Goal: Information Seeking & Learning: Check status

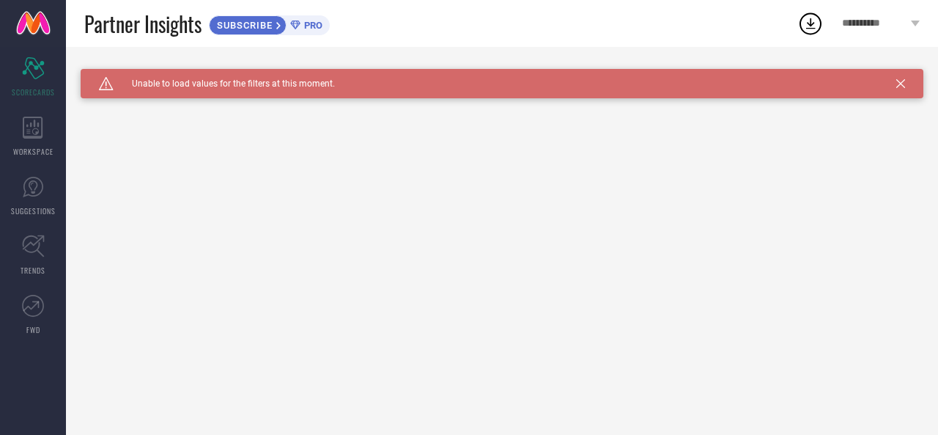
click at [915, 23] on icon at bounding box center [915, 24] width 9 height 6
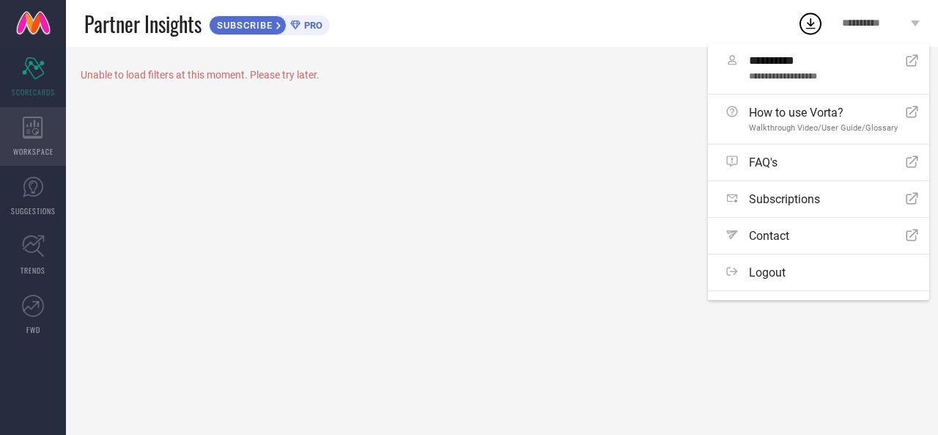
click at [37, 129] on icon at bounding box center [33, 128] width 21 height 22
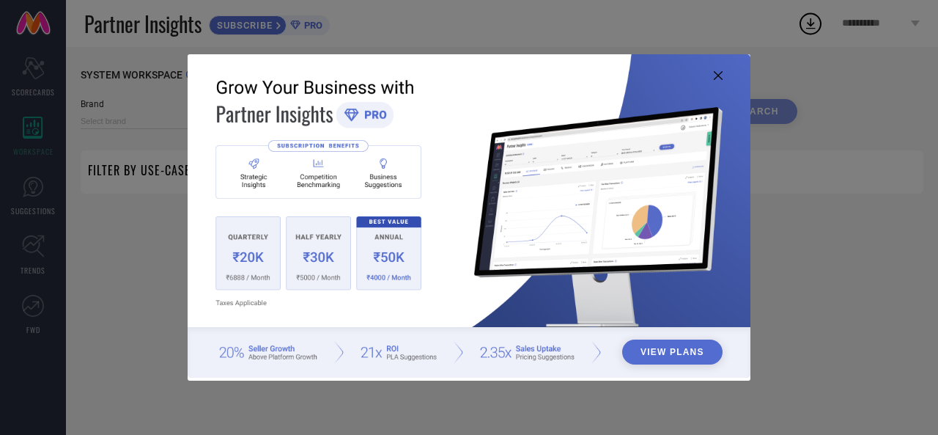
type input "1 STOP FASHION"
type input "All"
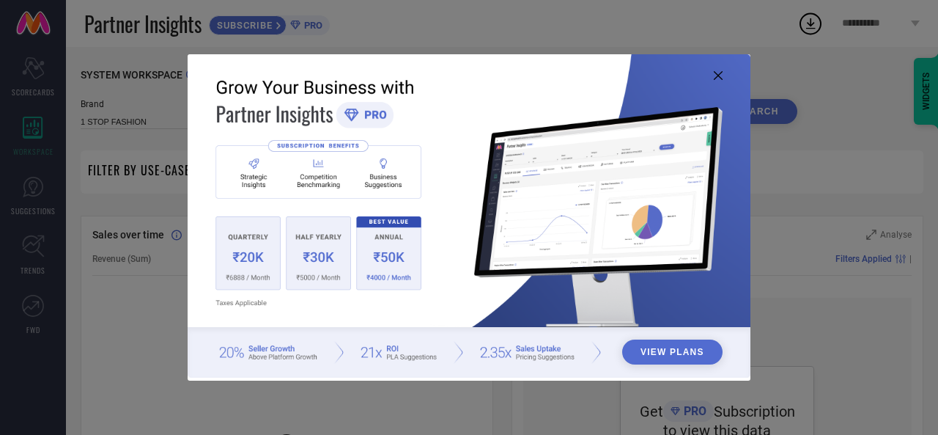
click at [722, 75] on icon at bounding box center [718, 75] width 9 height 9
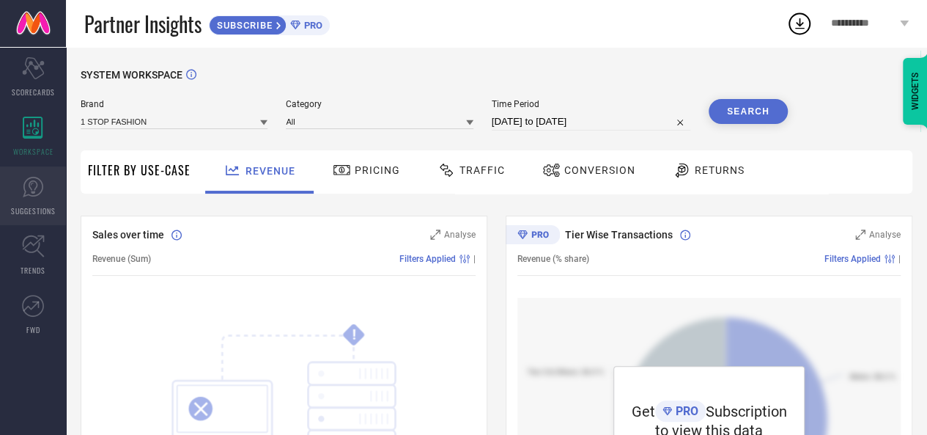
click at [25, 199] on link "SUGGESTIONS" at bounding box center [33, 195] width 66 height 59
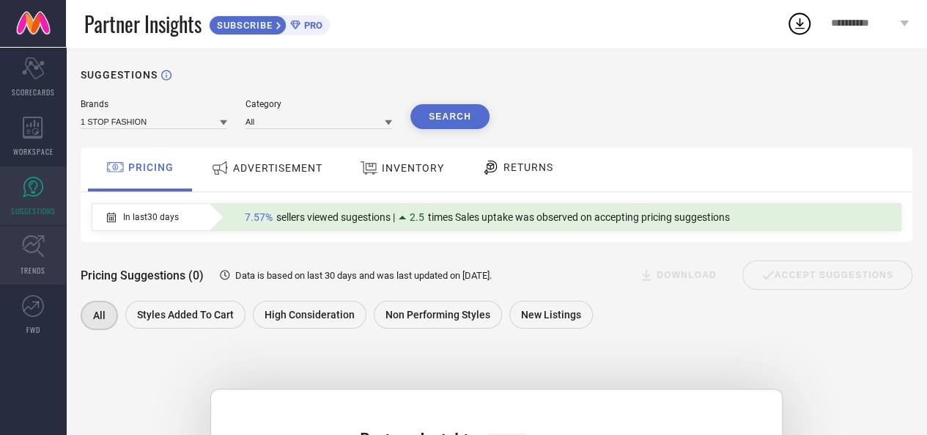
click at [38, 251] on icon at bounding box center [33, 246] width 22 height 22
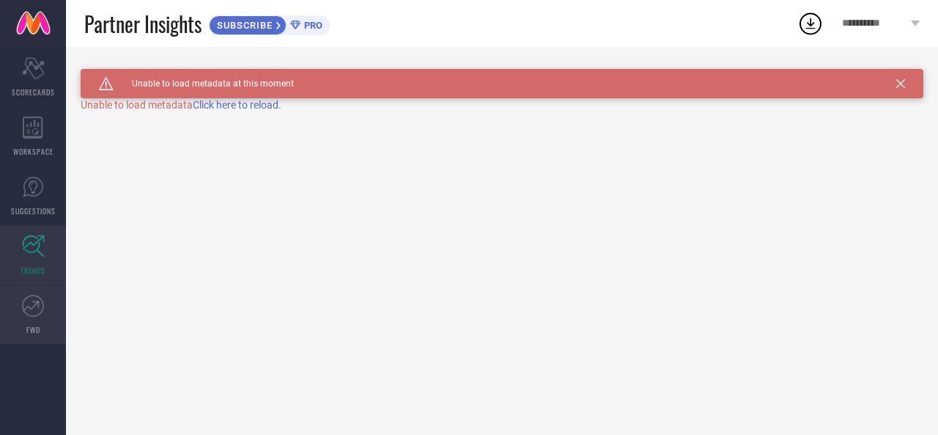
click at [26, 306] on icon at bounding box center [31, 306] width 16 height 10
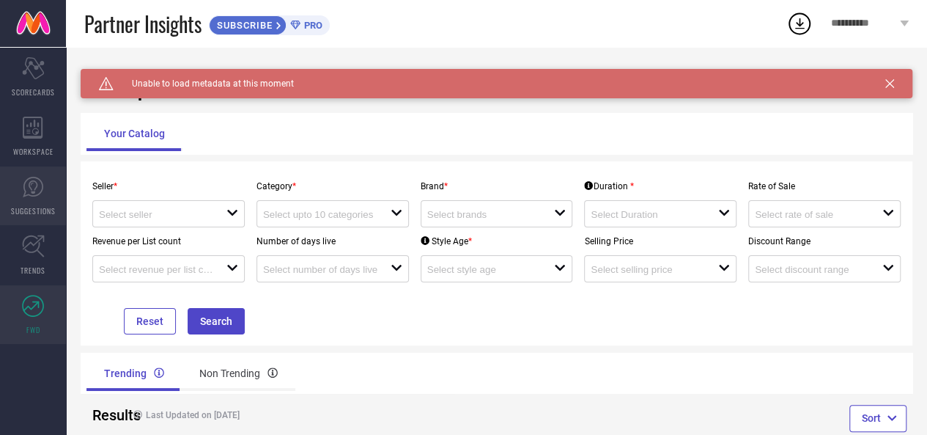
click at [53, 206] on span "SUGGESTIONS" at bounding box center [33, 210] width 45 height 11
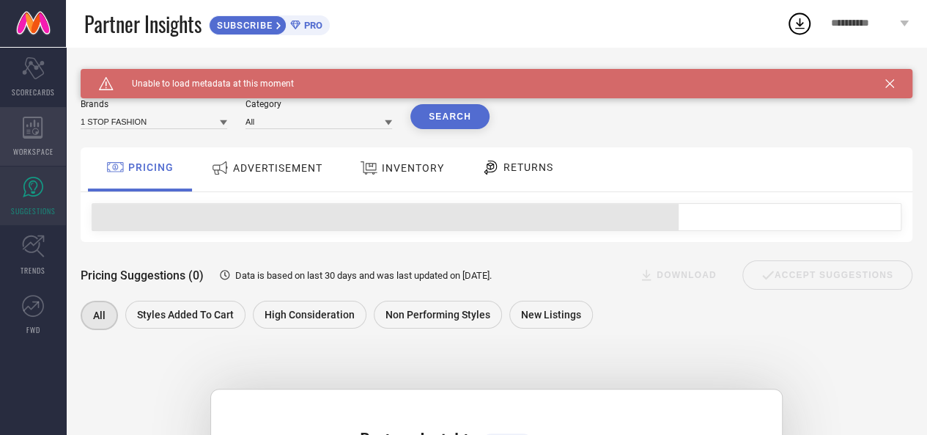
click at [54, 144] on div "WORKSPACE" at bounding box center [33, 136] width 66 height 59
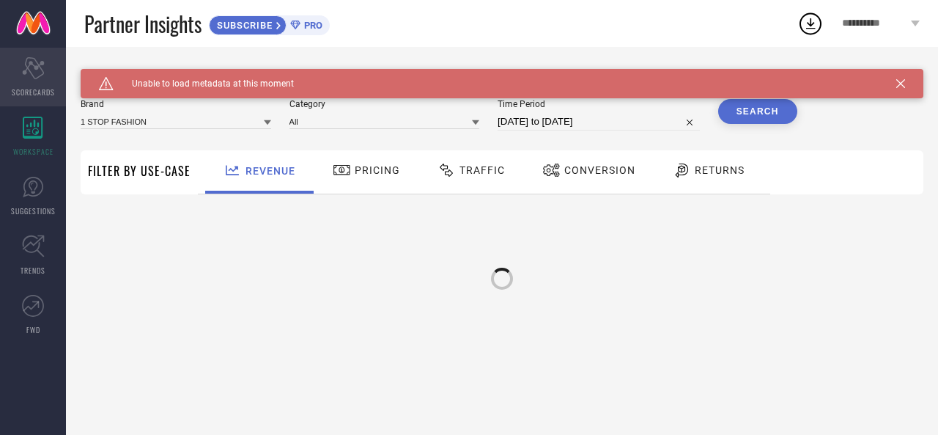
click at [53, 81] on div "Scorecard SCORECARDS" at bounding box center [33, 77] width 66 height 59
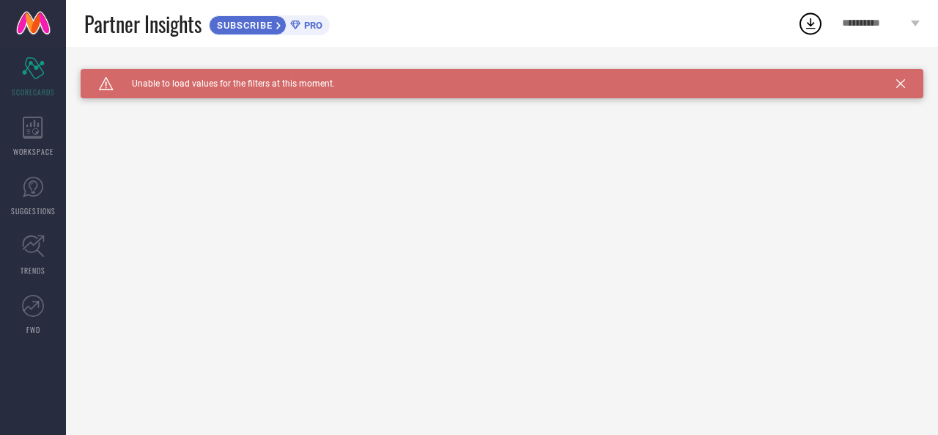
click at [305, 24] on span "PRO" at bounding box center [312, 25] width 22 height 11
click at [274, 26] on span "SUBSCRIBE" at bounding box center [243, 25] width 67 height 11
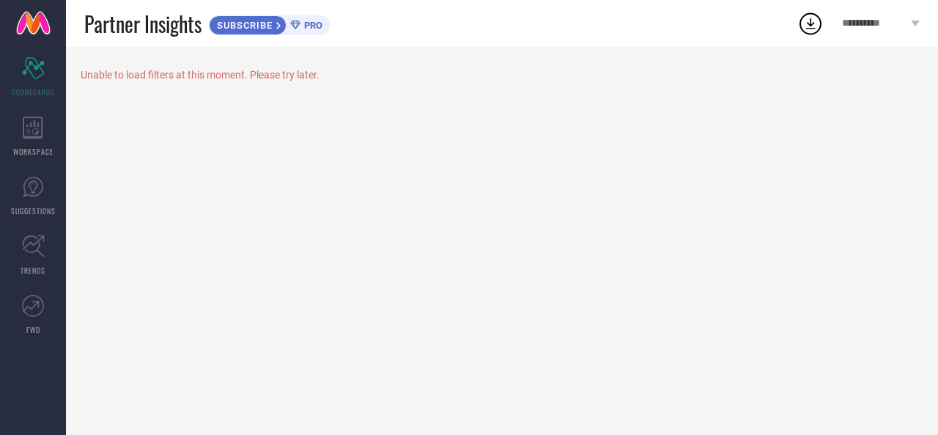
click at [40, 27] on link at bounding box center [33, 23] width 66 height 47
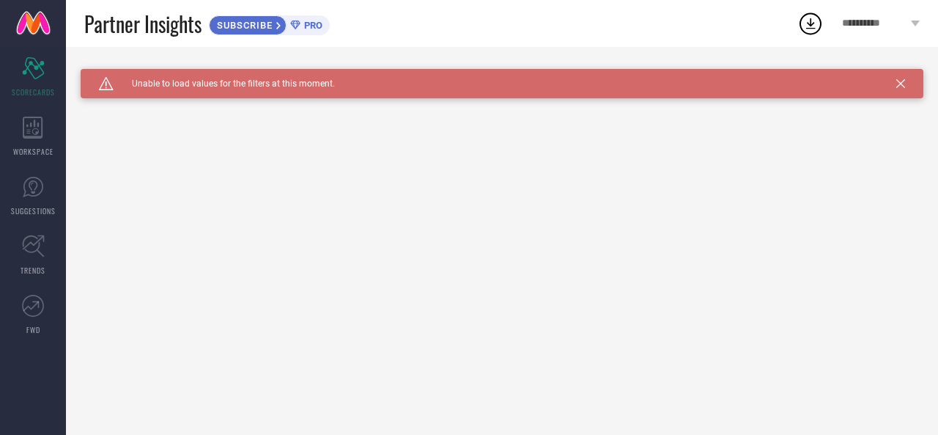
click at [906, 85] on div "Caution Created with Sketch. Unable to load values for the filters at this mome…" at bounding box center [502, 83] width 843 height 29
click at [903, 81] on icon at bounding box center [901, 83] width 9 height 9
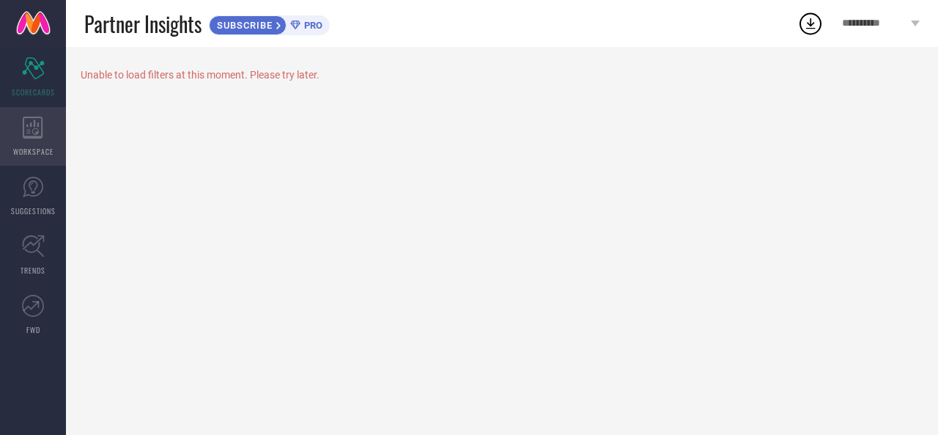
click at [35, 131] on icon at bounding box center [33, 128] width 21 height 22
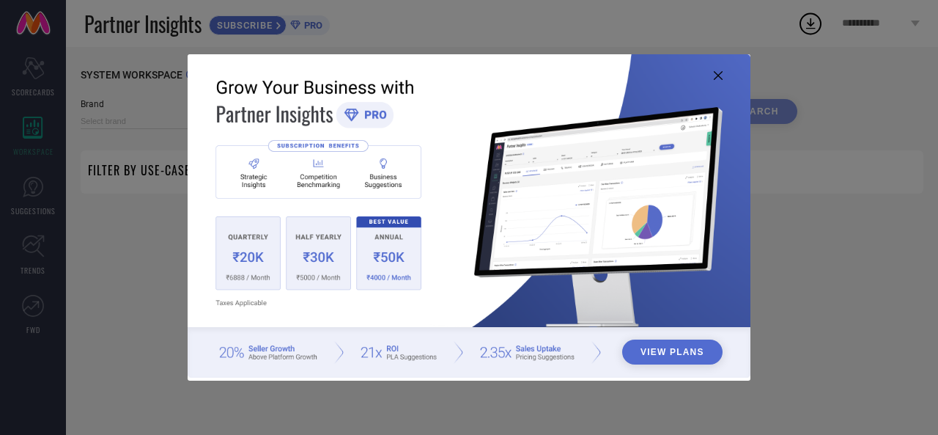
type input "1 STOP FASHION"
type input "All"
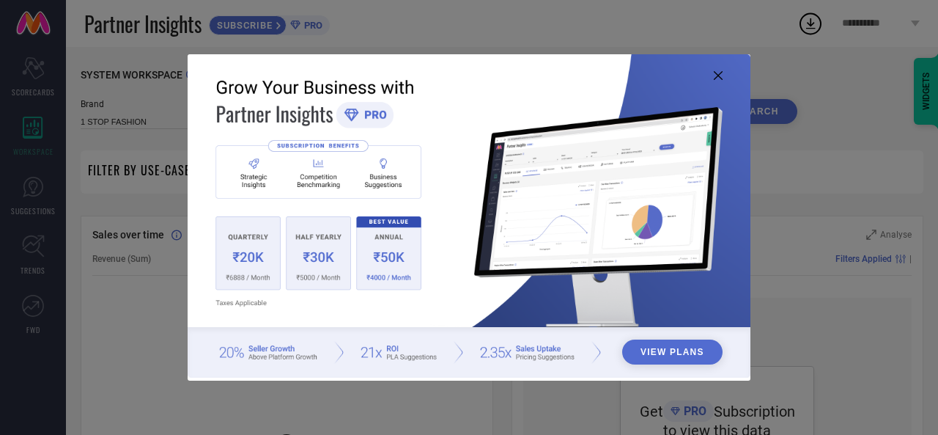
click at [721, 77] on icon at bounding box center [718, 75] width 9 height 9
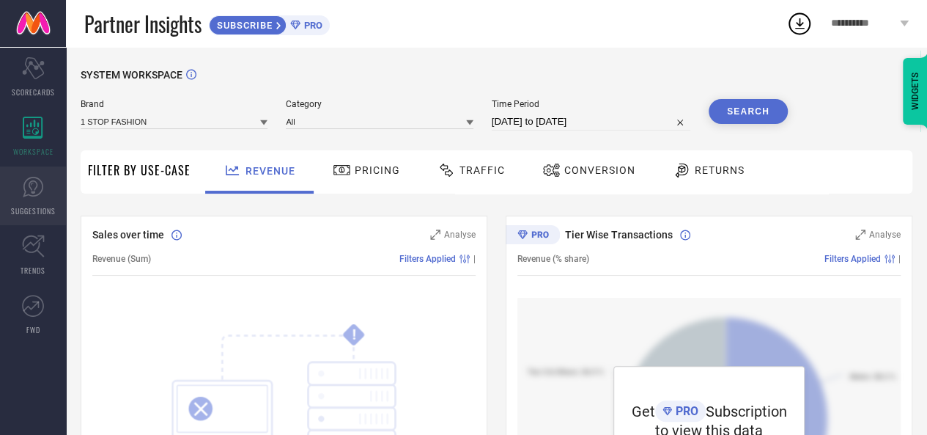
click at [42, 194] on icon at bounding box center [33, 187] width 22 height 22
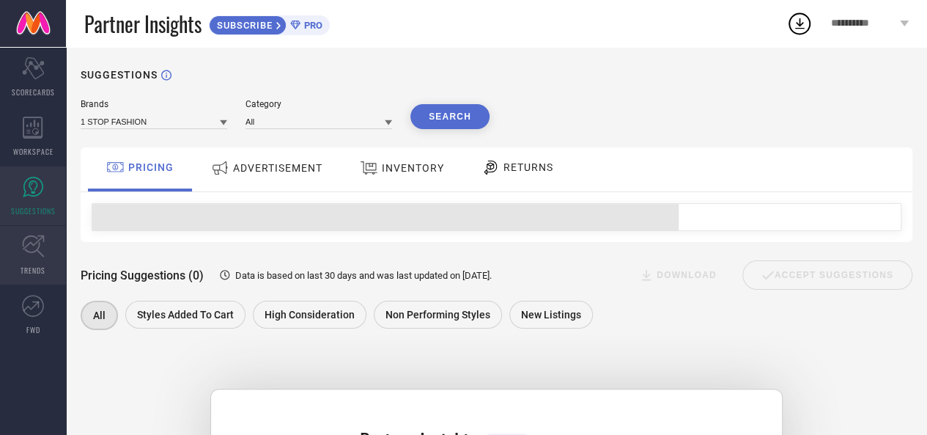
click at [32, 252] on icon at bounding box center [33, 246] width 22 height 22
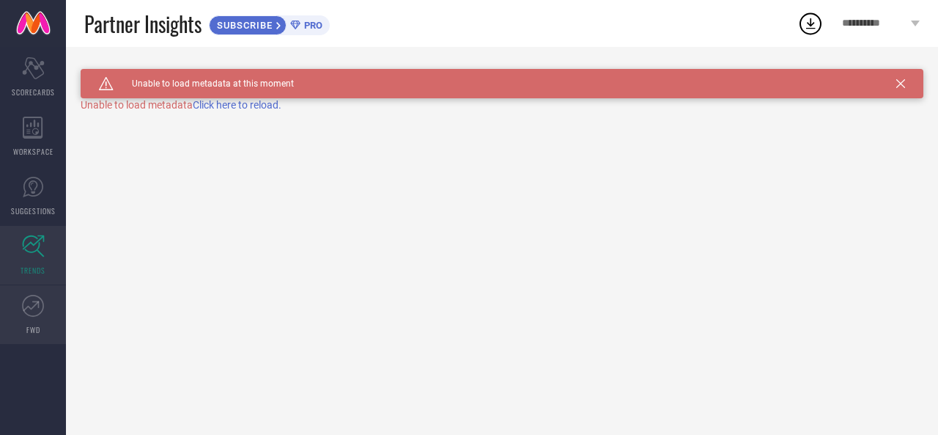
click at [29, 303] on icon at bounding box center [33, 306] width 22 height 22
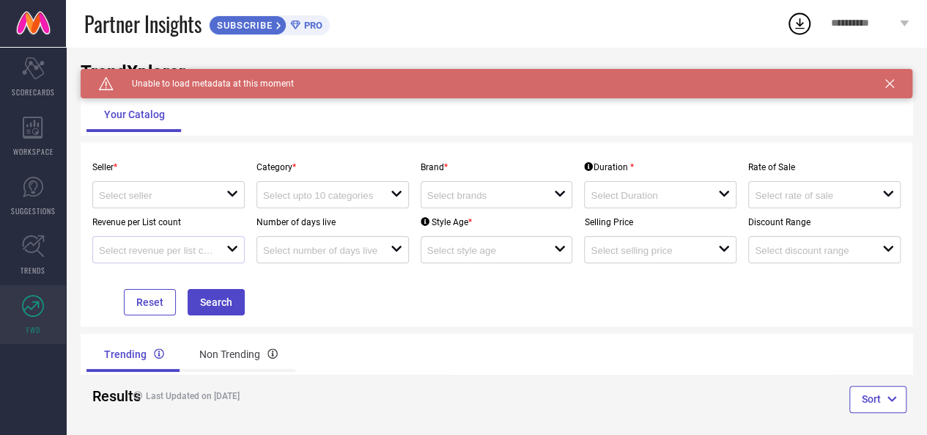
scroll to position [35, 0]
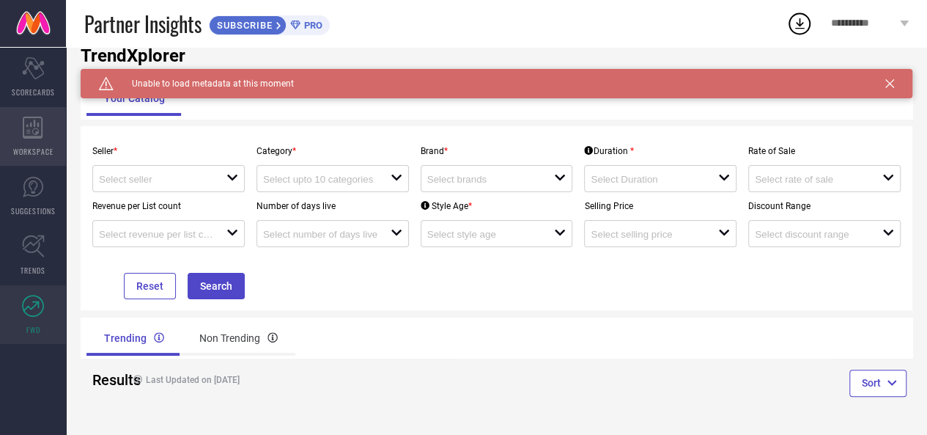
click at [34, 150] on span "WORKSPACE" at bounding box center [33, 151] width 40 height 11
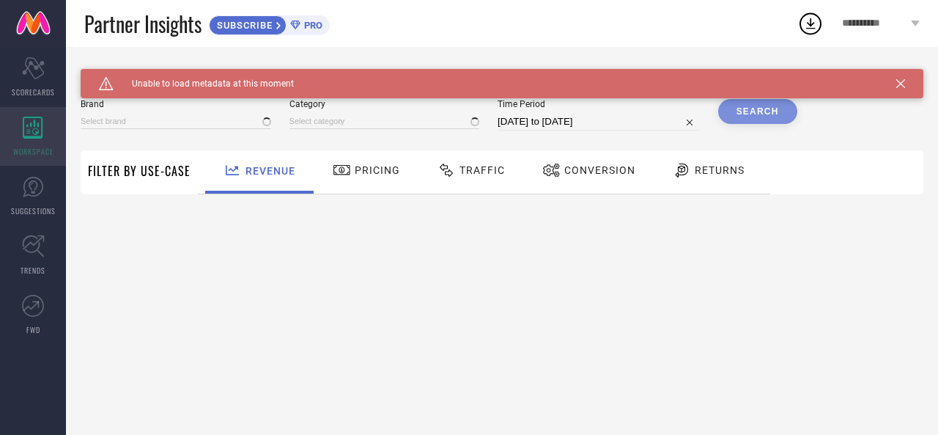
type input "1 STOP FASHION"
type input "All"
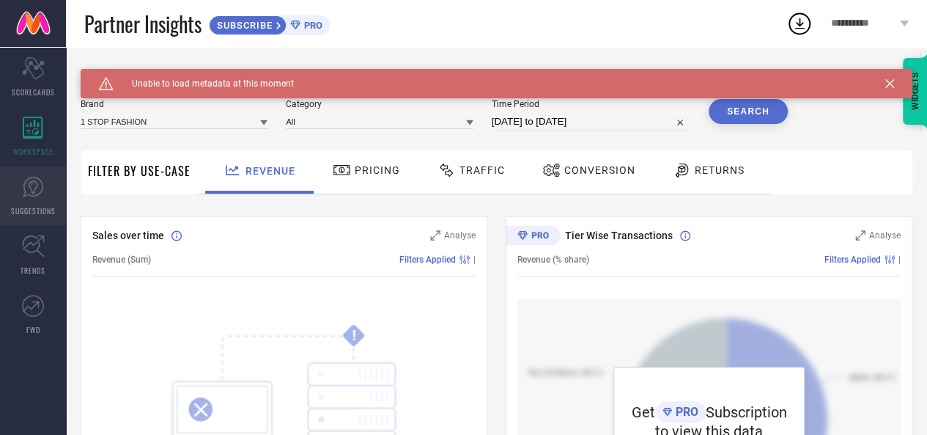
click at [34, 196] on icon at bounding box center [33, 187] width 22 height 22
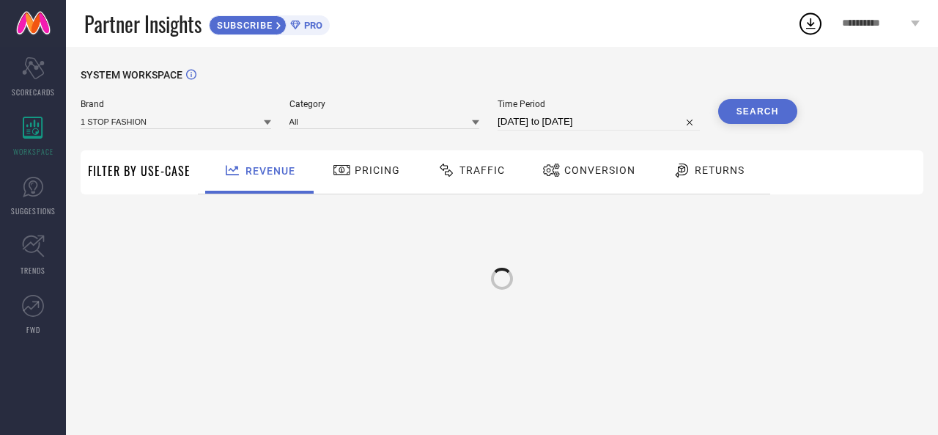
type input "1 STOP FASHION"
type input "All"
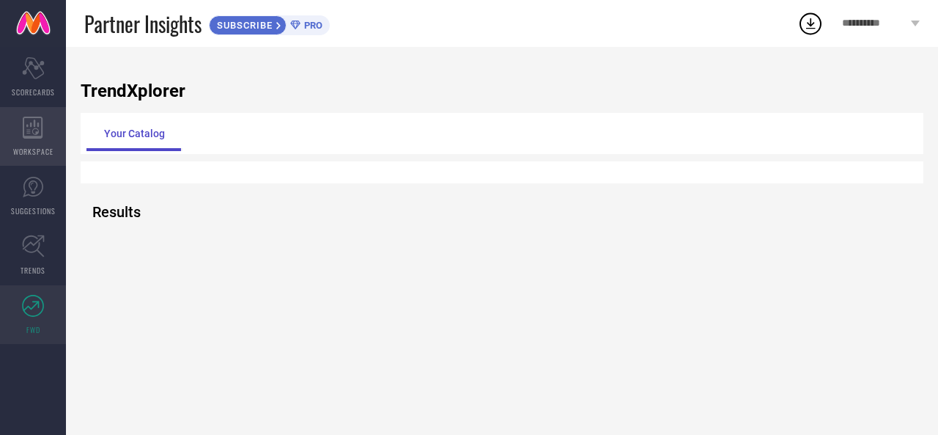
click at [35, 127] on icon at bounding box center [33, 128] width 21 height 22
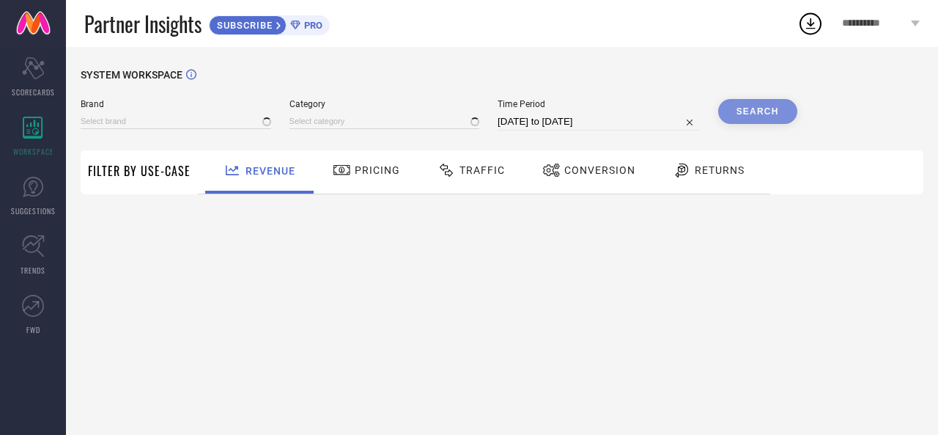
type input "1 STOP FASHION"
type input "All"
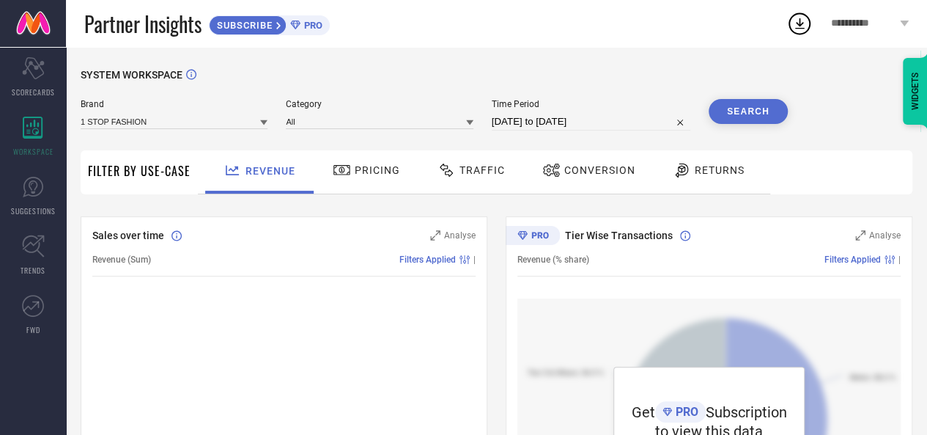
click at [472, 178] on div "Traffic" at bounding box center [471, 170] width 75 height 25
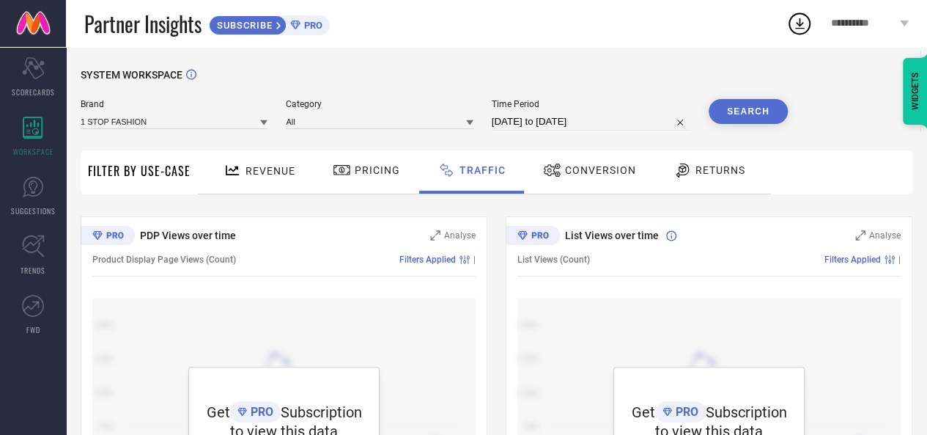
scroll to position [170, 0]
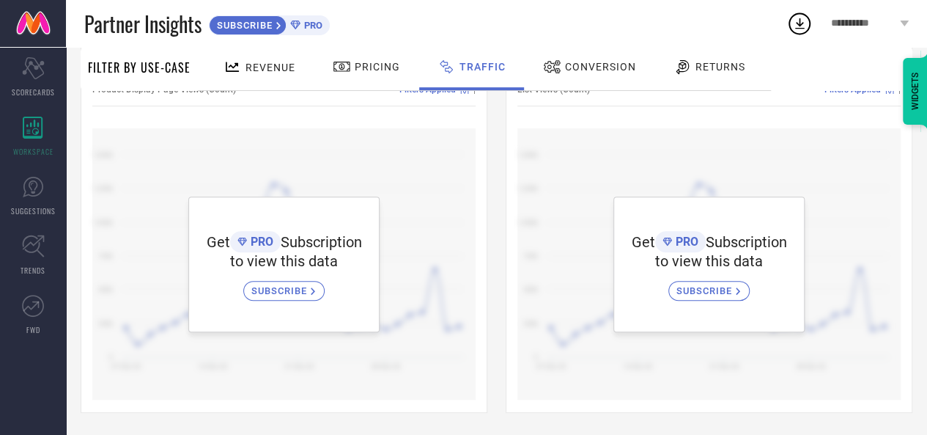
click at [567, 73] on div "Conversion" at bounding box center [590, 66] width 100 height 25
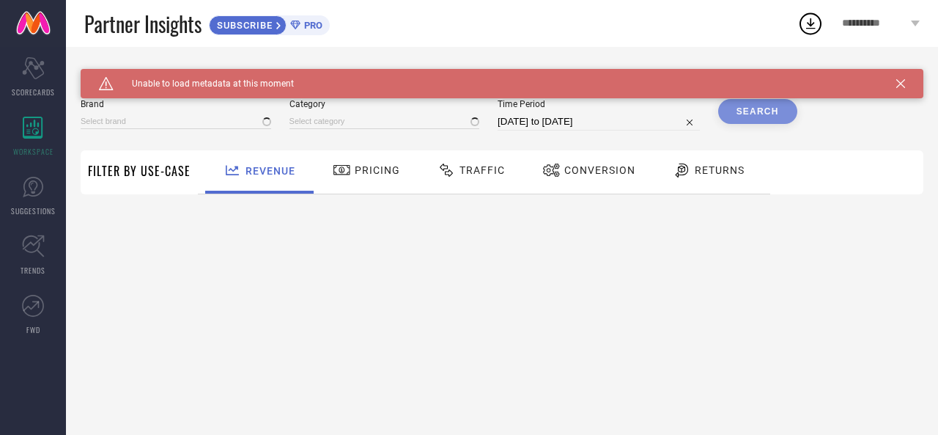
type input "1 STOP FASHION"
type input "All"
